Goal: Task Accomplishment & Management: Complete application form

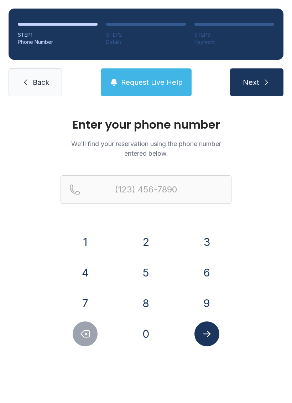
click at [208, 235] on button "3" at bounding box center [206, 241] width 25 height 25
click at [151, 331] on button "0" at bounding box center [146, 333] width 25 height 25
click at [145, 268] on button "5" at bounding box center [146, 272] width 25 height 25
click at [201, 236] on button "3" at bounding box center [206, 241] width 25 height 25
click at [78, 334] on button "Delete number" at bounding box center [85, 333] width 25 height 25
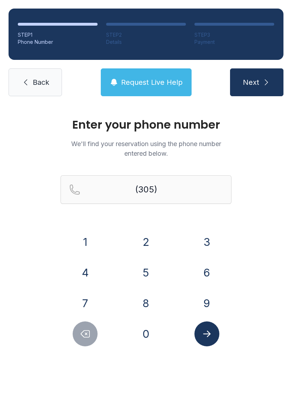
click at [77, 334] on button "Delete number" at bounding box center [85, 333] width 25 height 25
click at [74, 338] on button "Delete number" at bounding box center [85, 333] width 25 height 25
type input "(3"
click at [74, 338] on button "Delete number" at bounding box center [85, 333] width 25 height 25
click at [77, 338] on button "Delete number" at bounding box center [85, 333] width 25 height 25
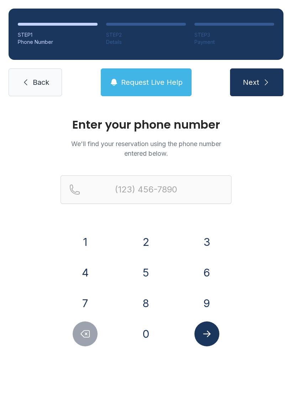
click at [76, 338] on button "Delete number" at bounding box center [85, 333] width 25 height 25
click at [28, 78] on link "Back" at bounding box center [35, 82] width 53 height 28
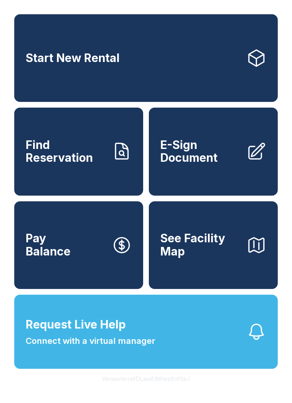
click at [192, 155] on span "E-Sign Document" at bounding box center [200, 151] width 80 height 26
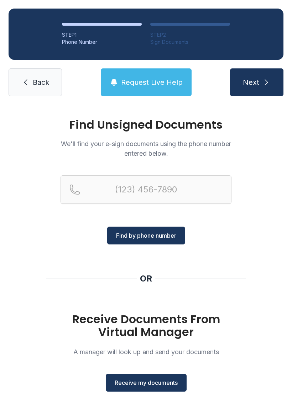
click at [138, 384] on span "Receive my documents" at bounding box center [146, 382] width 63 height 9
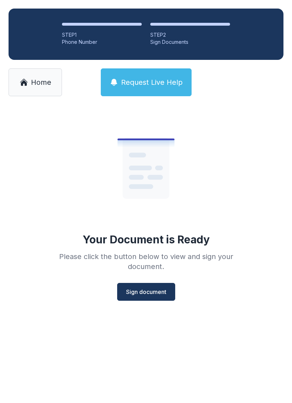
click at [143, 285] on button "Sign document" at bounding box center [146, 292] width 58 height 18
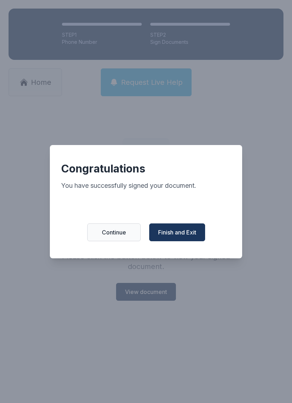
click at [172, 235] on span "Finish and Exit" at bounding box center [177, 232] width 38 height 9
